Goal: Information Seeking & Learning: Learn about a topic

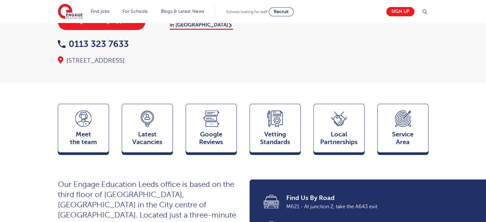
scroll to position [102, 0]
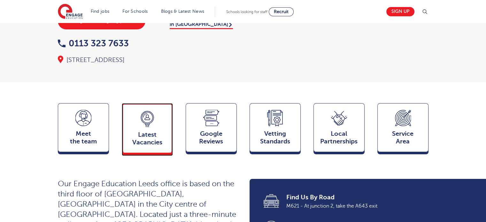
click at [138, 131] on span "Latest Vacancies" at bounding box center [147, 138] width 42 height 15
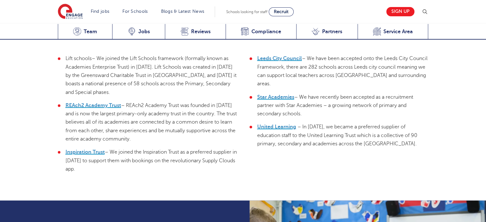
scroll to position [1529, 0]
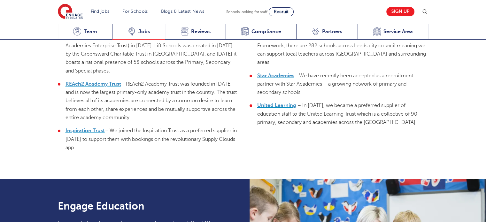
click at [145, 28] on span "Jobs" at bounding box center [144, 31] width 12 height 6
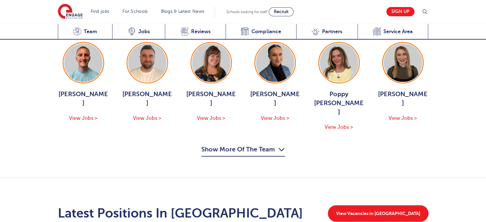
scroll to position [781, 0]
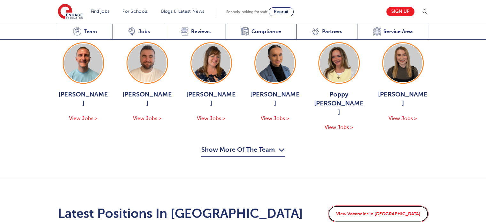
click at [401, 205] on link "View Vacancies in Leeds" at bounding box center [378, 213] width 101 height 17
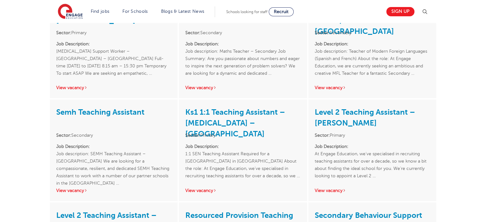
scroll to position [1010, 0]
click at [213, 165] on div "Ks1 1:1 Teaching Assistant – [MEDICAL_DATA] – [GEOGRAPHIC_DATA] Sector: Primary…" at bounding box center [243, 149] width 128 height 101
click at [208, 188] on link "View vacancy" at bounding box center [200, 190] width 31 height 5
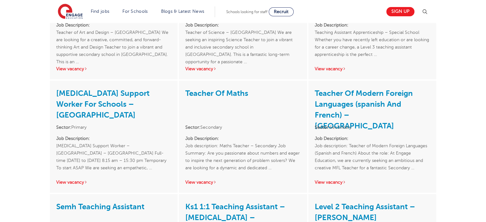
scroll to position [915, 0]
click at [72, 180] on link "View vacancy" at bounding box center [71, 182] width 31 height 5
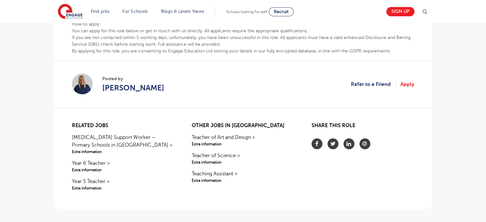
scroll to position [416, 0]
